Goal: Entertainment & Leisure: Consume media (video, audio)

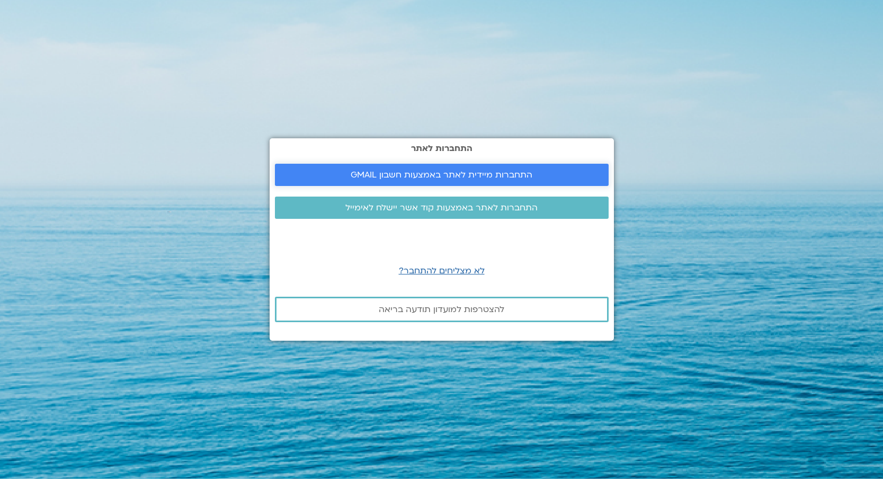
click at [508, 172] on span "התחברות מיידית לאתר באמצעות חשבון GMAIL" at bounding box center [441, 175] width 182 height 10
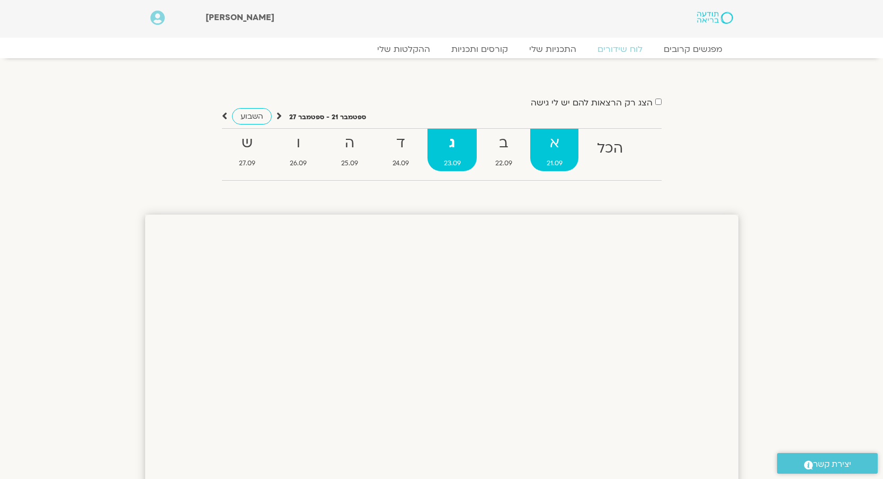
click at [552, 143] on strong "א" at bounding box center [554, 143] width 48 height 24
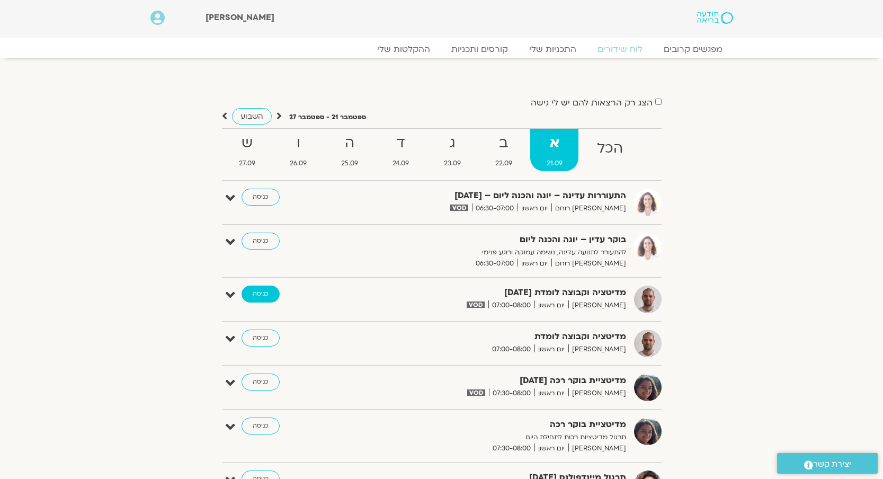
click at [264, 294] on link "כניסה" at bounding box center [260, 293] width 38 height 17
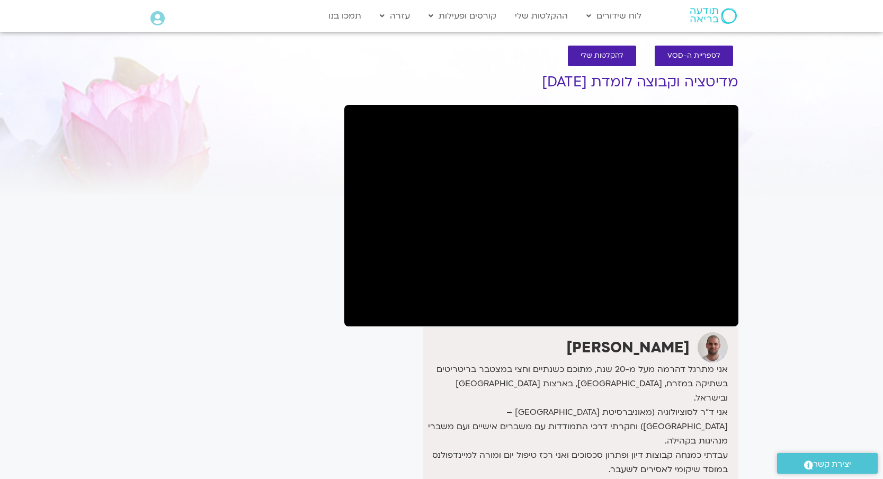
scroll to position [5, 0]
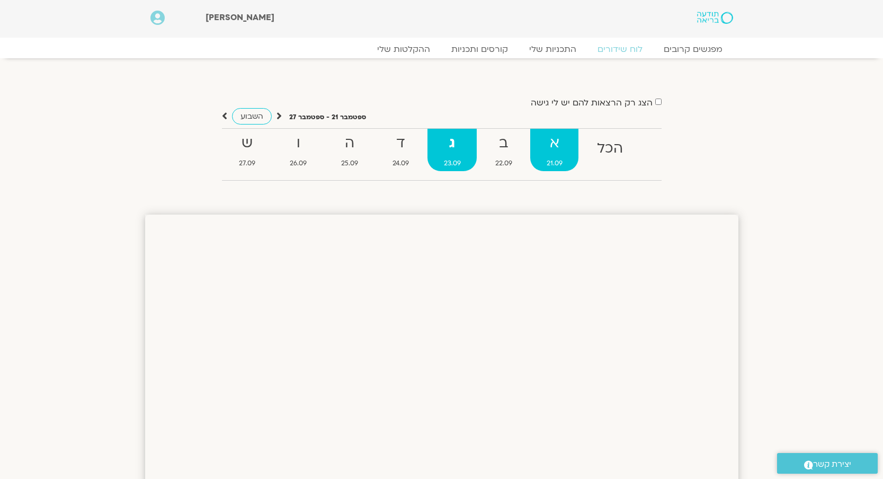
click at [556, 140] on strong "א" at bounding box center [554, 143] width 48 height 24
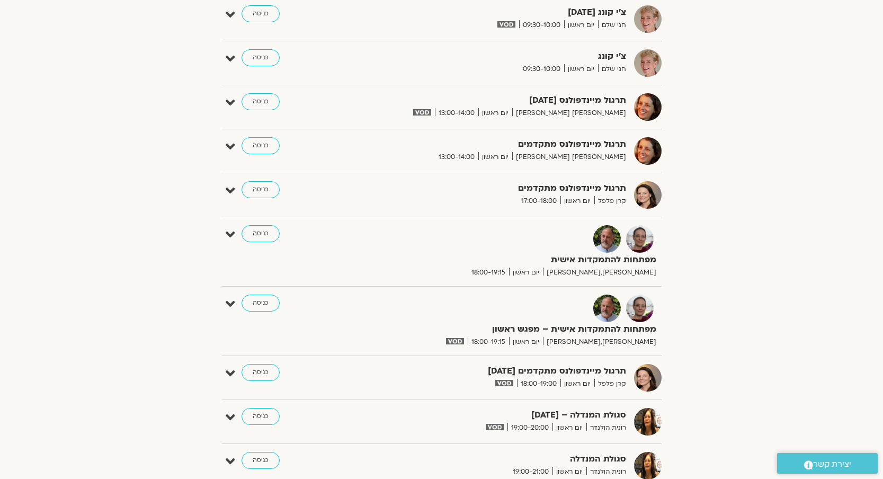
scroll to position [554, 0]
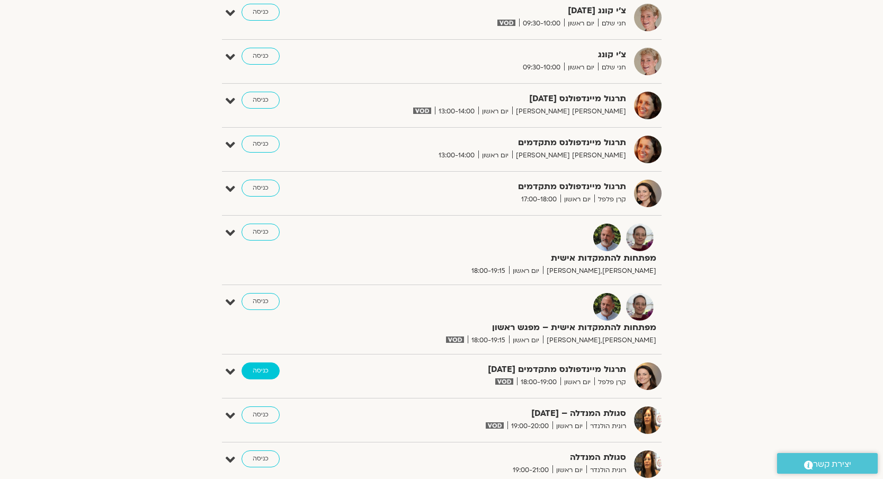
click at [265, 367] on link "כניסה" at bounding box center [260, 370] width 38 height 17
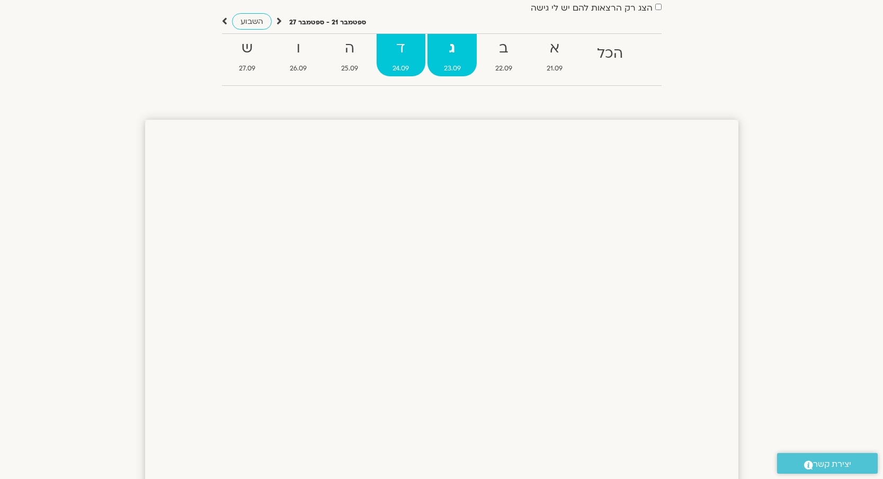
scroll to position [96, 0]
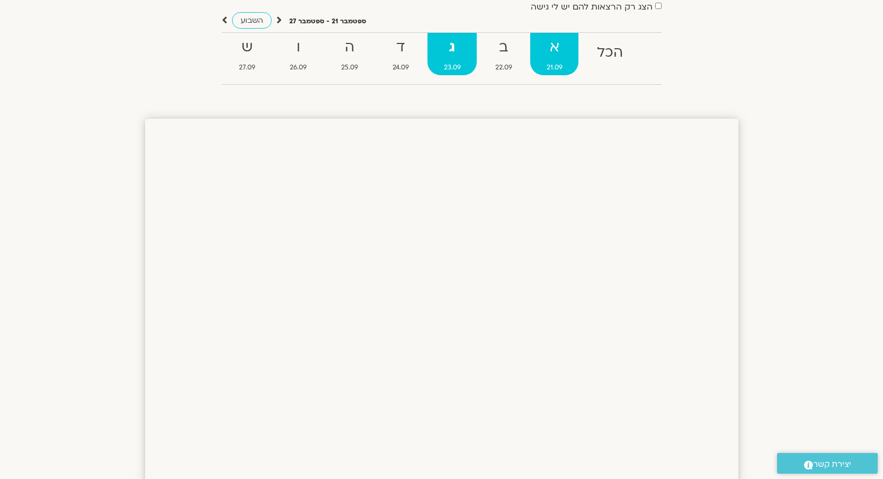
click at [547, 43] on strong "א" at bounding box center [554, 47] width 48 height 24
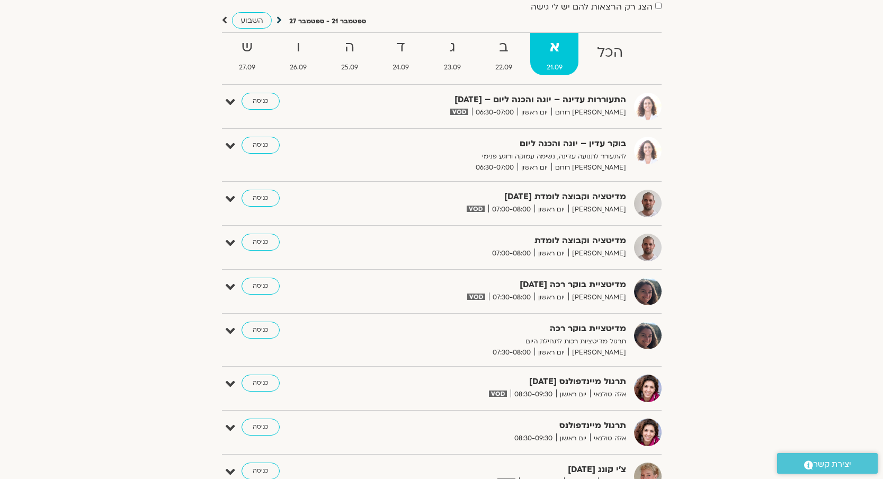
click at [278, 18] on icon at bounding box center [278, 20] width 5 height 11
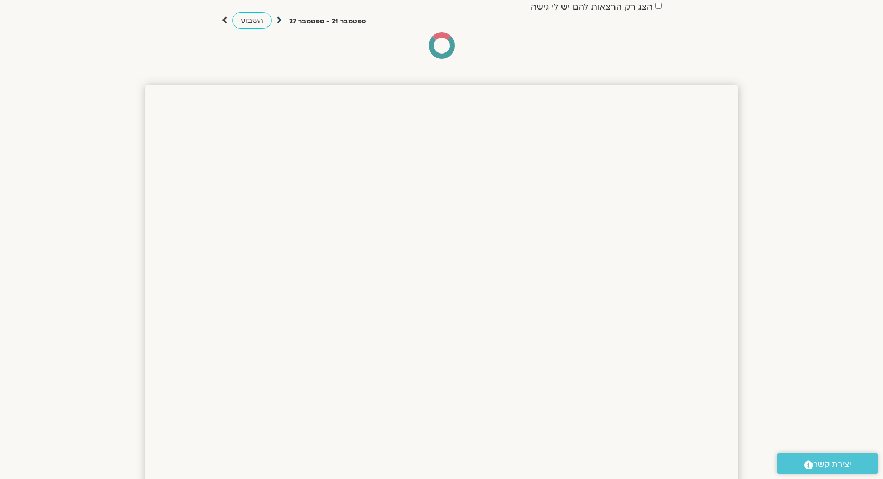
click at [278, 18] on icon at bounding box center [278, 20] width 5 height 11
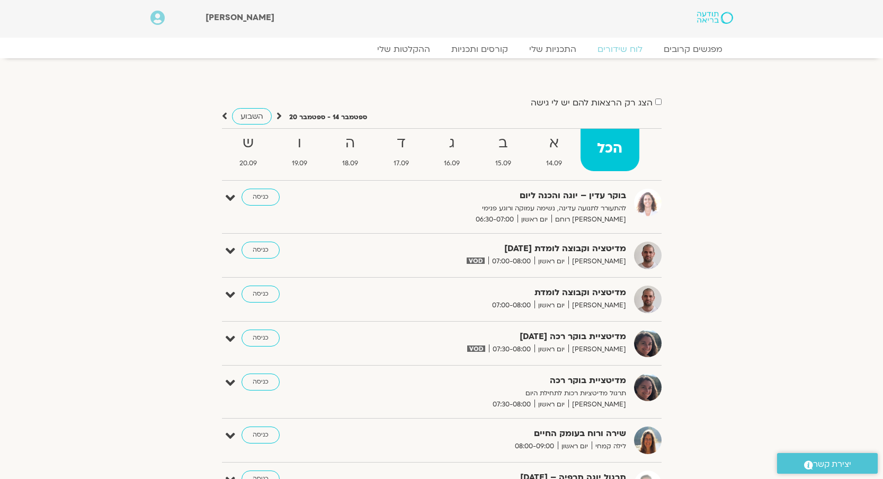
scroll to position [0, 0]
click at [301, 147] on strong "ו" at bounding box center [299, 143] width 48 height 24
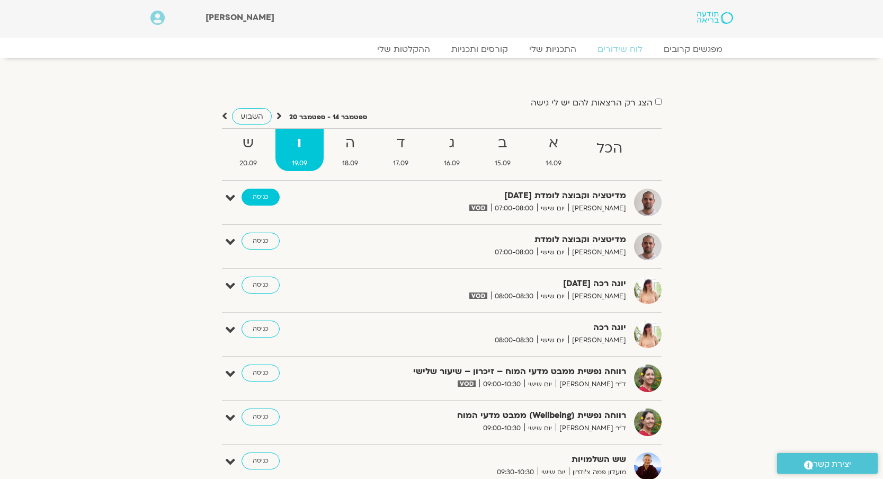
click at [259, 194] on link "כניסה" at bounding box center [260, 196] width 38 height 17
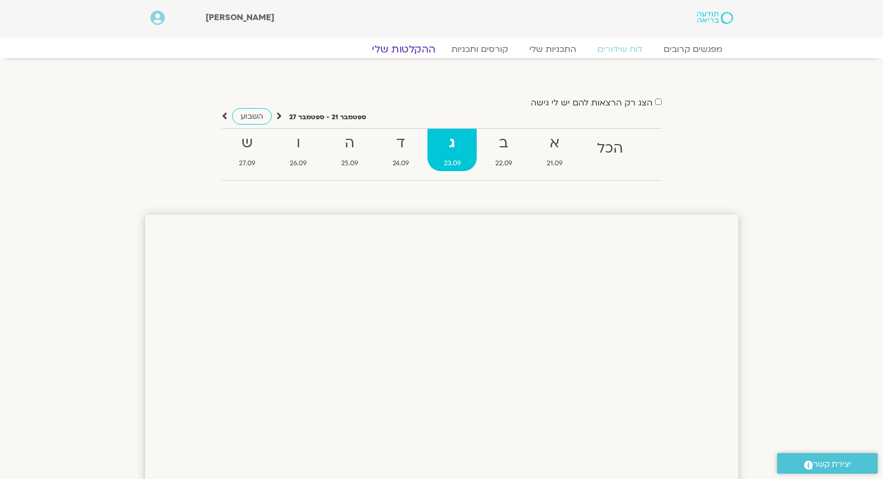
click at [420, 48] on link "ההקלטות שלי" at bounding box center [403, 49] width 89 height 13
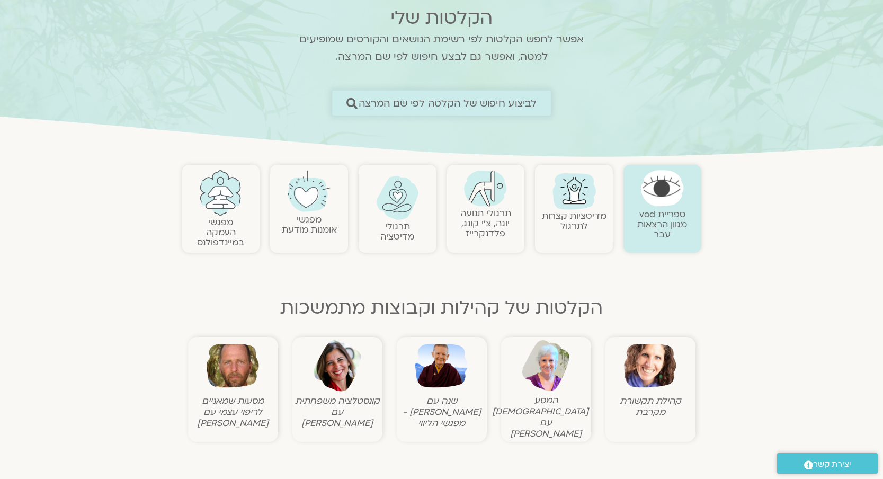
scroll to position [89, 0]
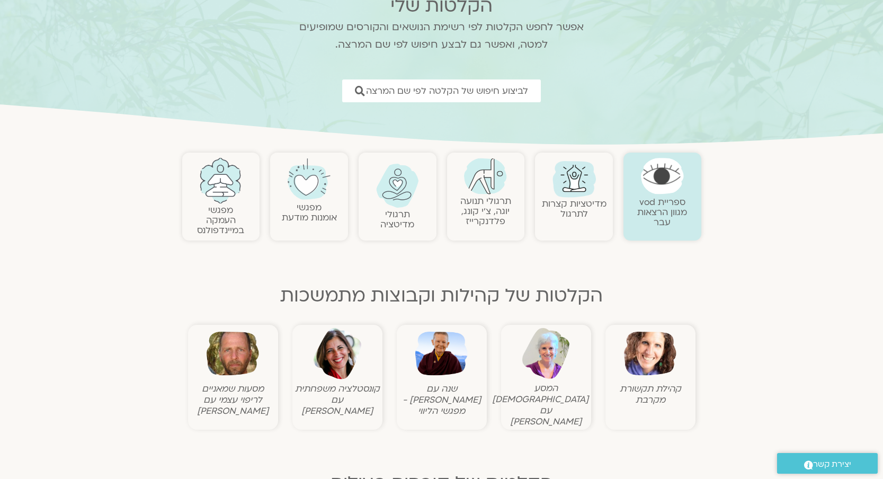
click at [210, 227] on link "מפגשי העמקה במיינדפולנס" at bounding box center [220, 220] width 47 height 32
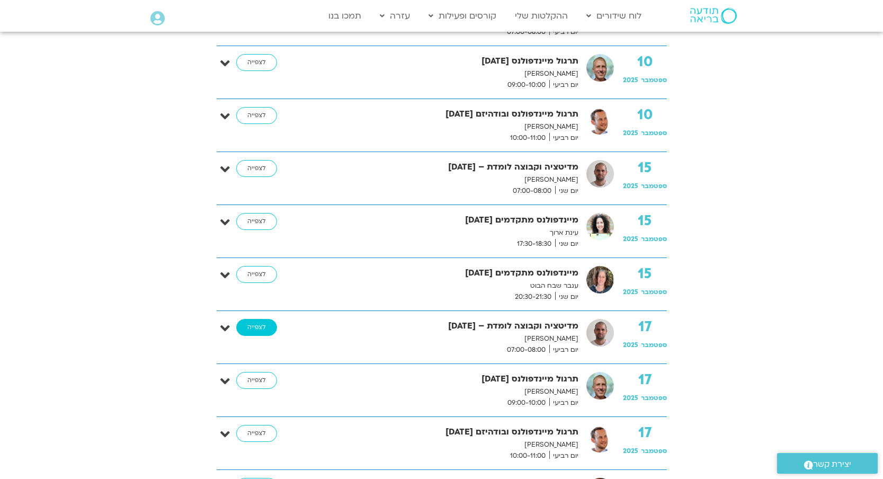
scroll to position [796, 1]
